Goal: Check status: Check status

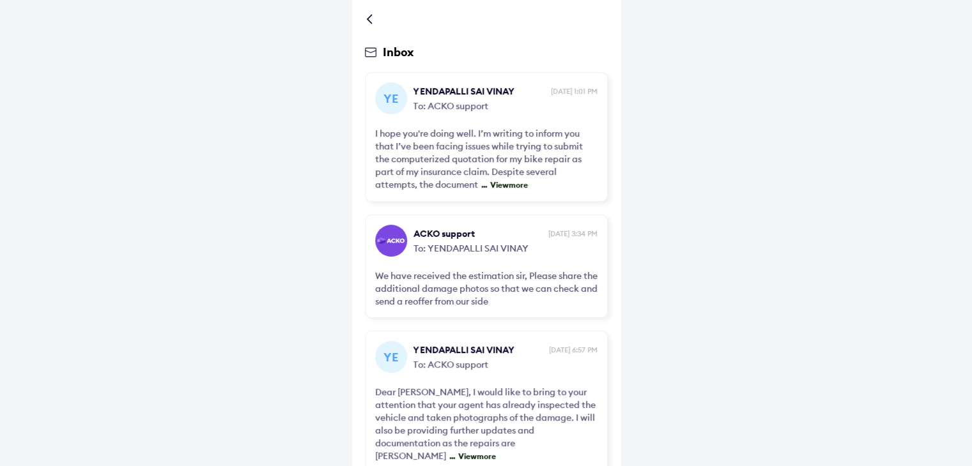
click at [366, 17] on div at bounding box center [486, 19] width 243 height 13
click at [368, 21] on div at bounding box center [372, 19] width 8 height 6
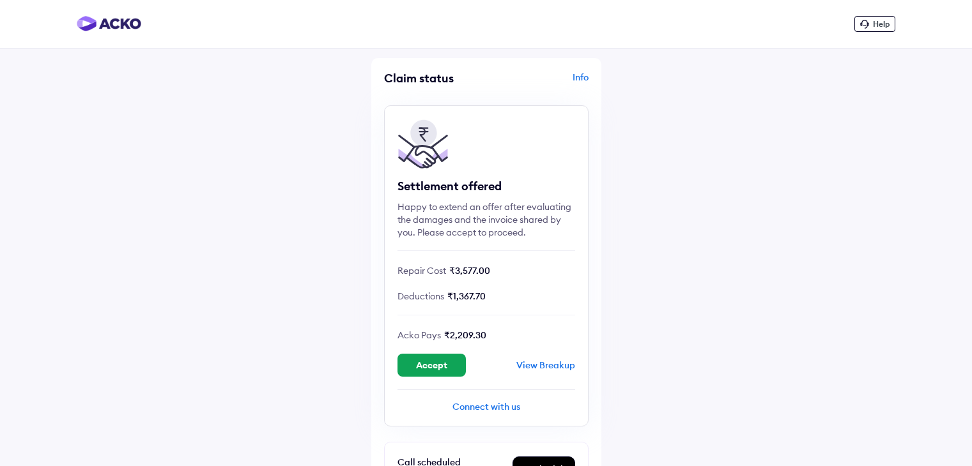
scroll to position [718, 0]
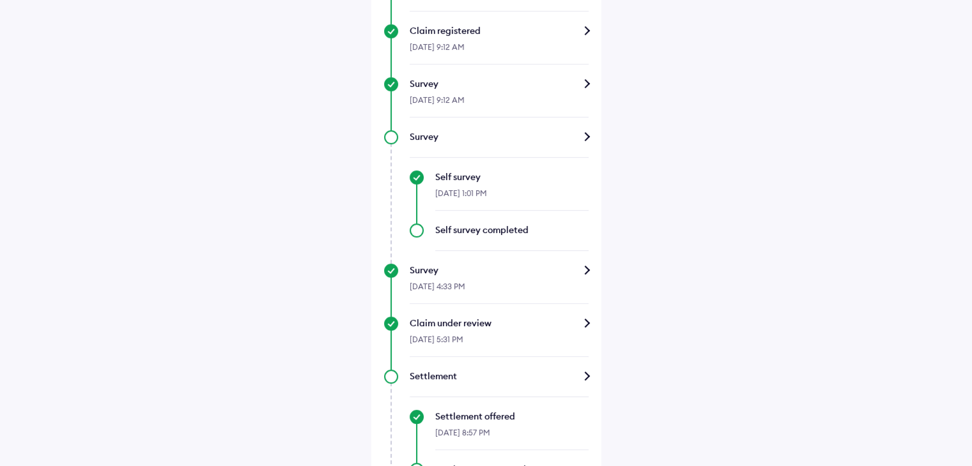
scroll to position [271, 0]
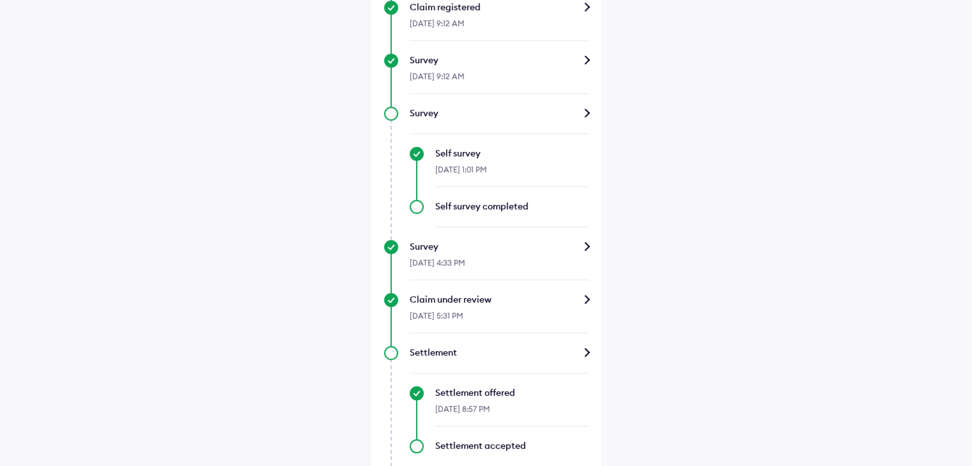
scroll to position [718, 0]
